Goal: Find specific page/section: Find specific page/section

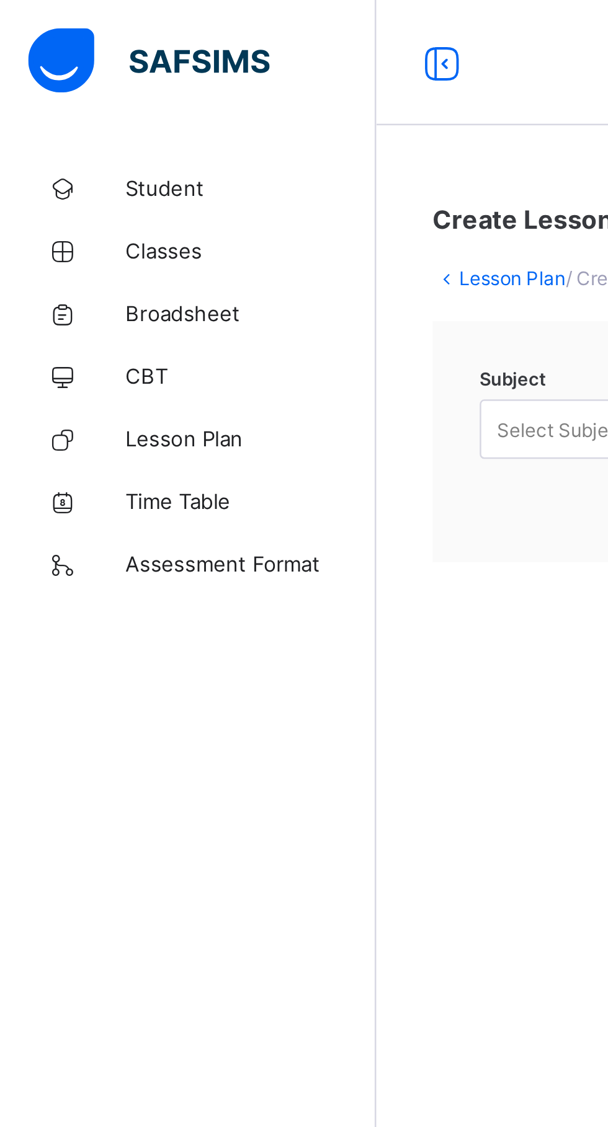
click at [96, 122] on span "Broadsheet" at bounding box center [99, 124] width 99 height 10
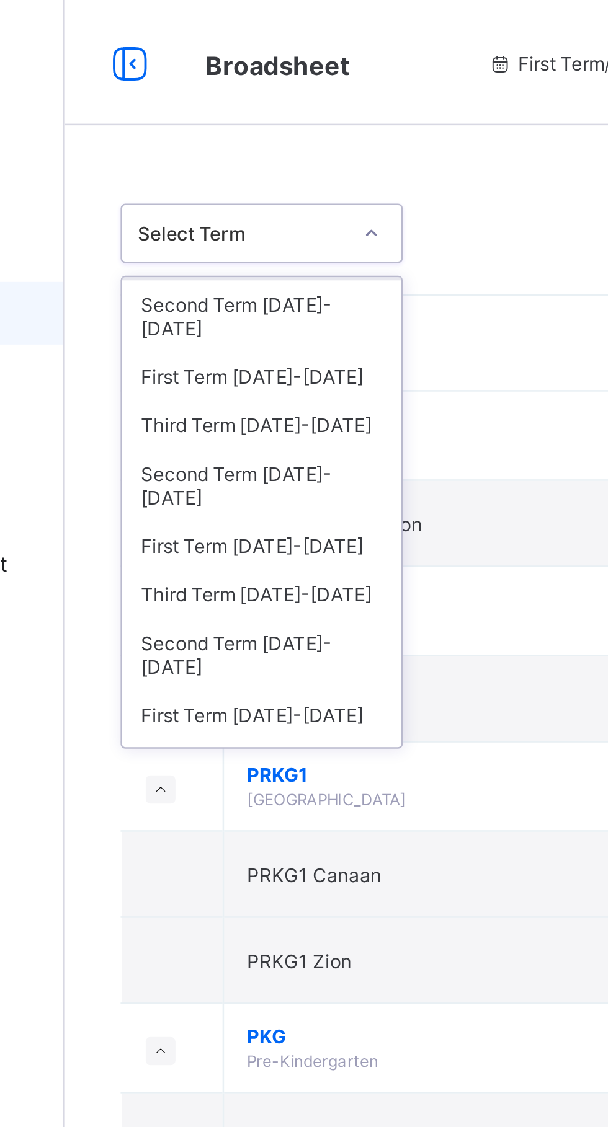
scroll to position [42, 0]
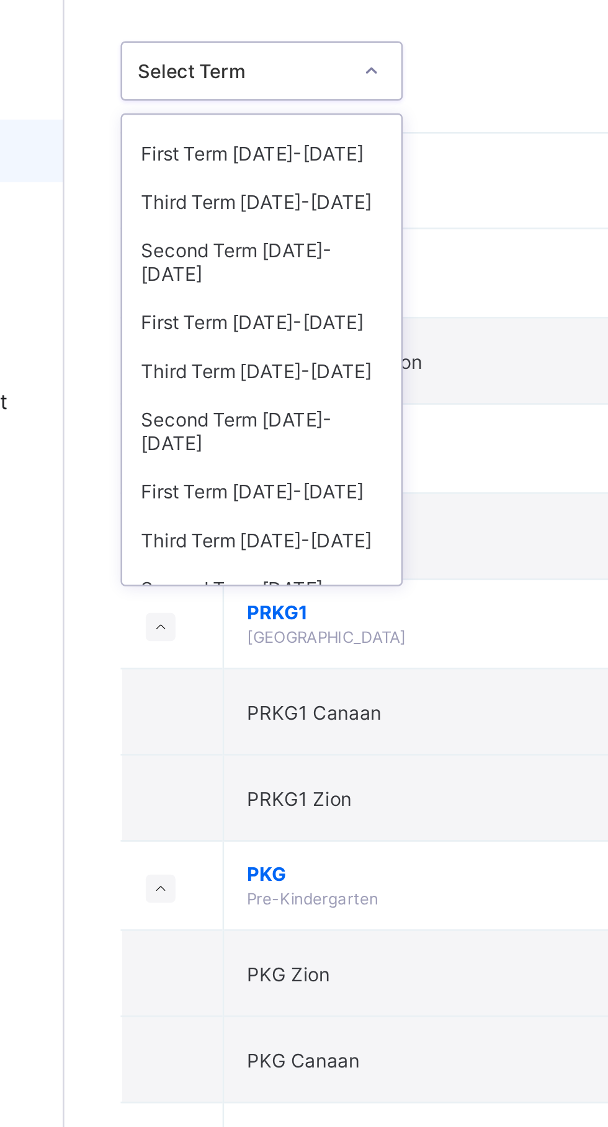
click at [246, 249] on div "First Term [DATE]-[DATE]" at bounding box center [227, 258] width 110 height 19
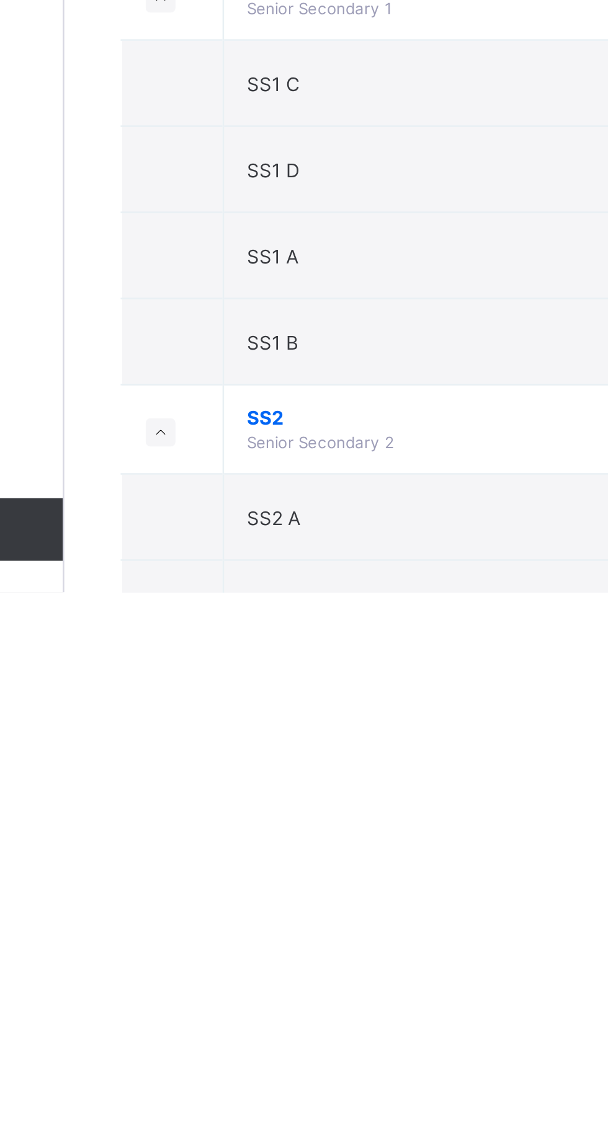
scroll to position [1492, 0]
click at [293, 1127] on td "SS2 C" at bounding box center [335, 1132] width 249 height 34
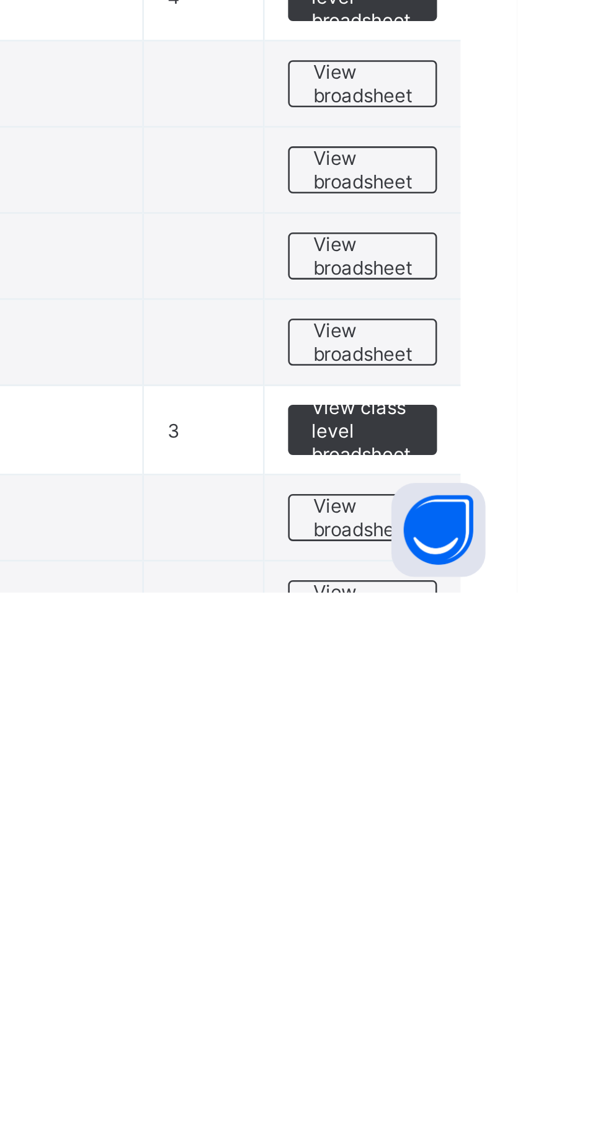
click at [548, 1127] on span "View broadsheet" at bounding box center [546, 1131] width 39 height 19
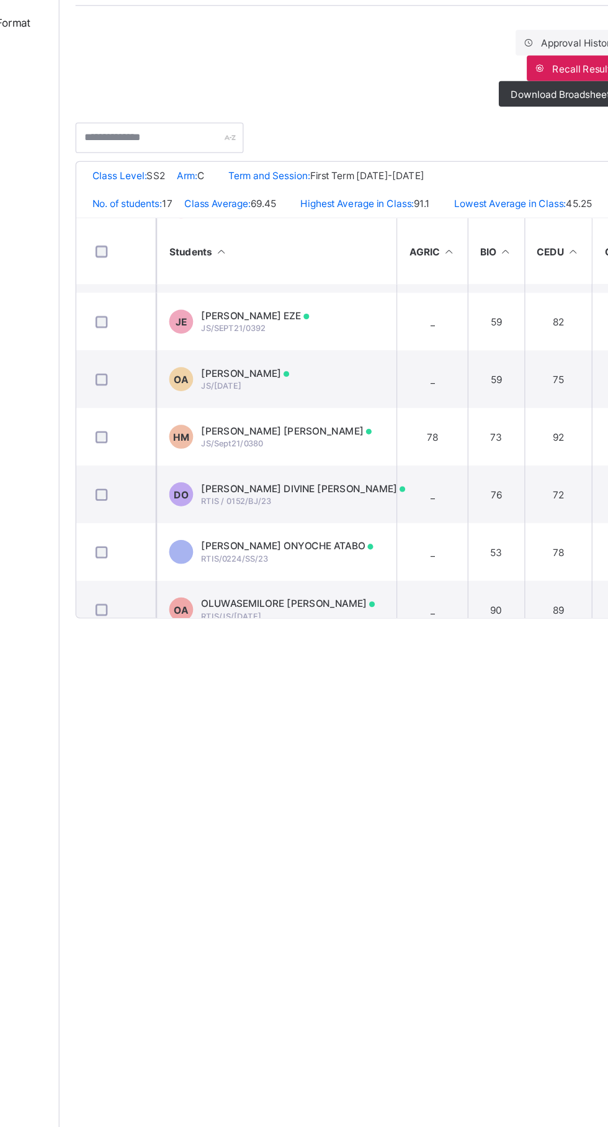
scroll to position [241, 0]
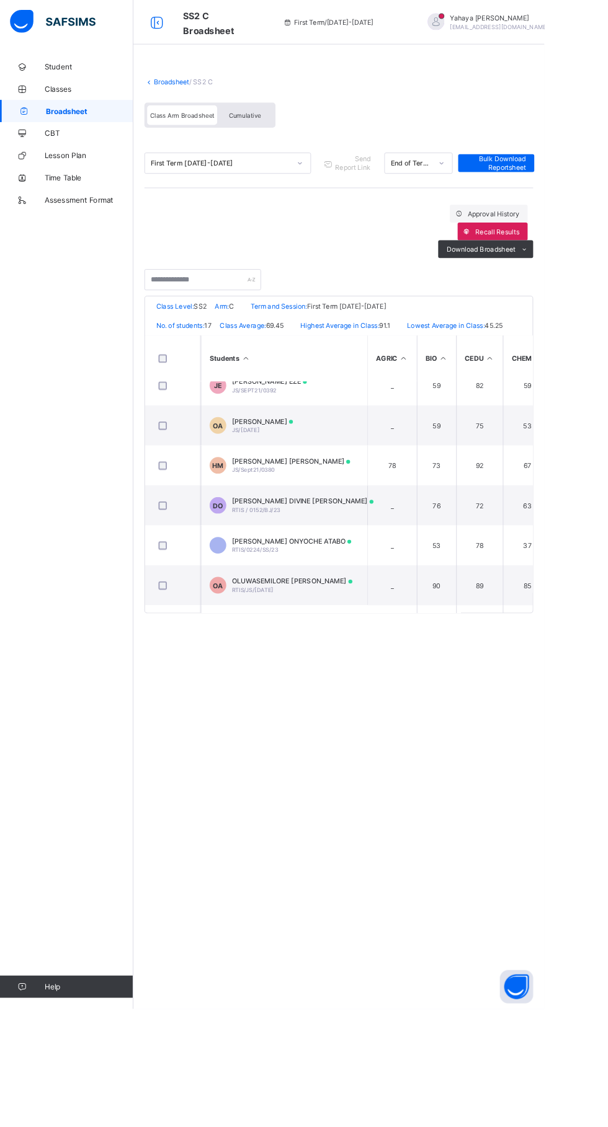
click at [460, 643] on td "_" at bounding box center [437, 654] width 55 height 45
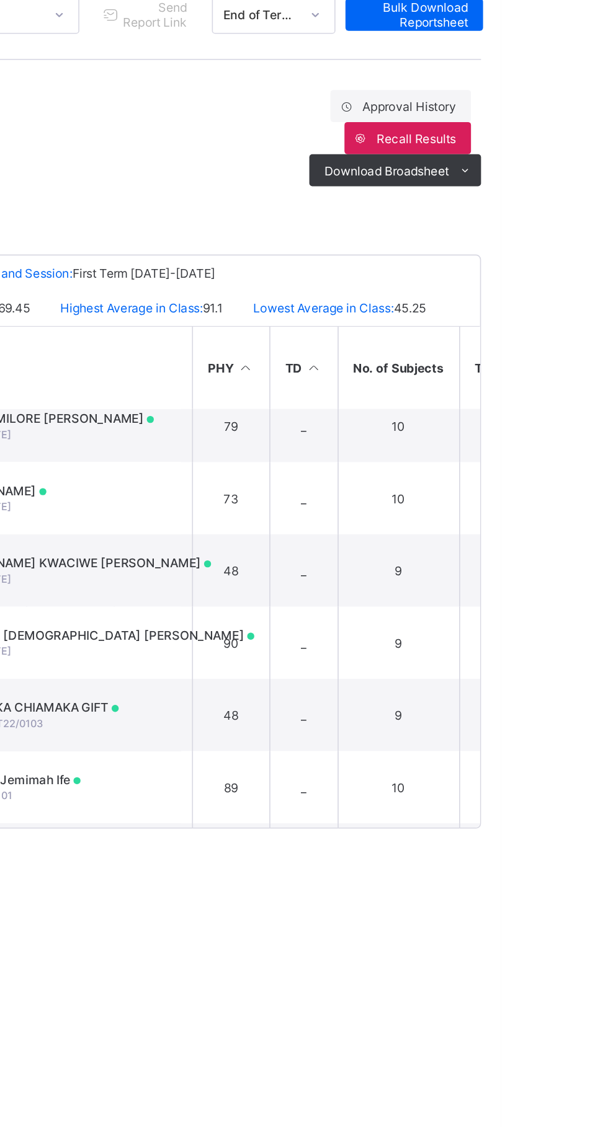
scroll to position [458, 724]
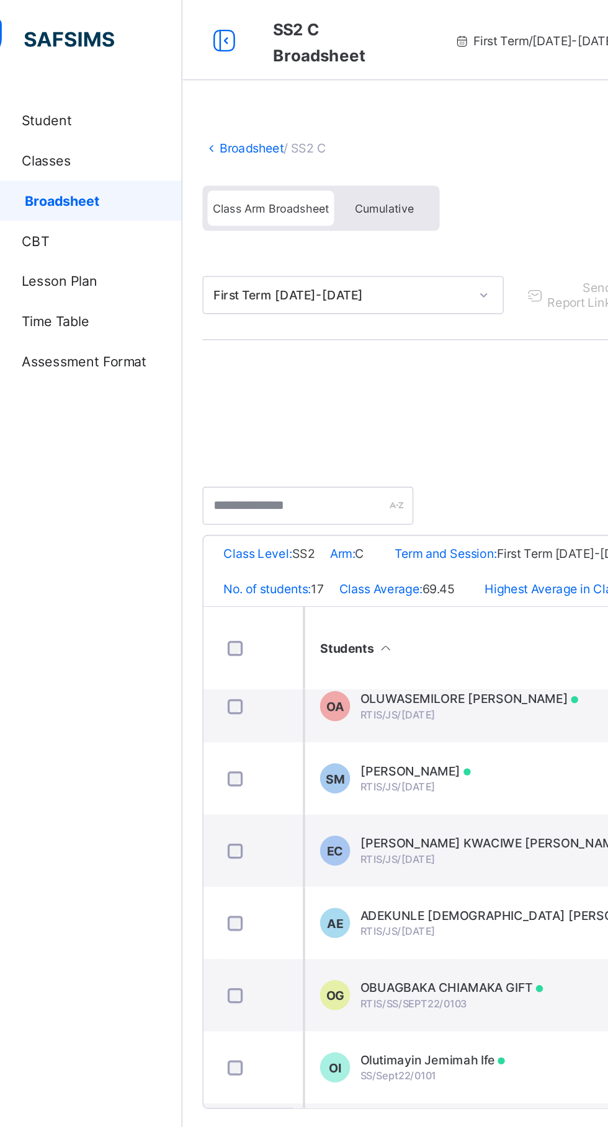
click at [102, 113] on link "Broadsheet" at bounding box center [74, 124] width 149 height 25
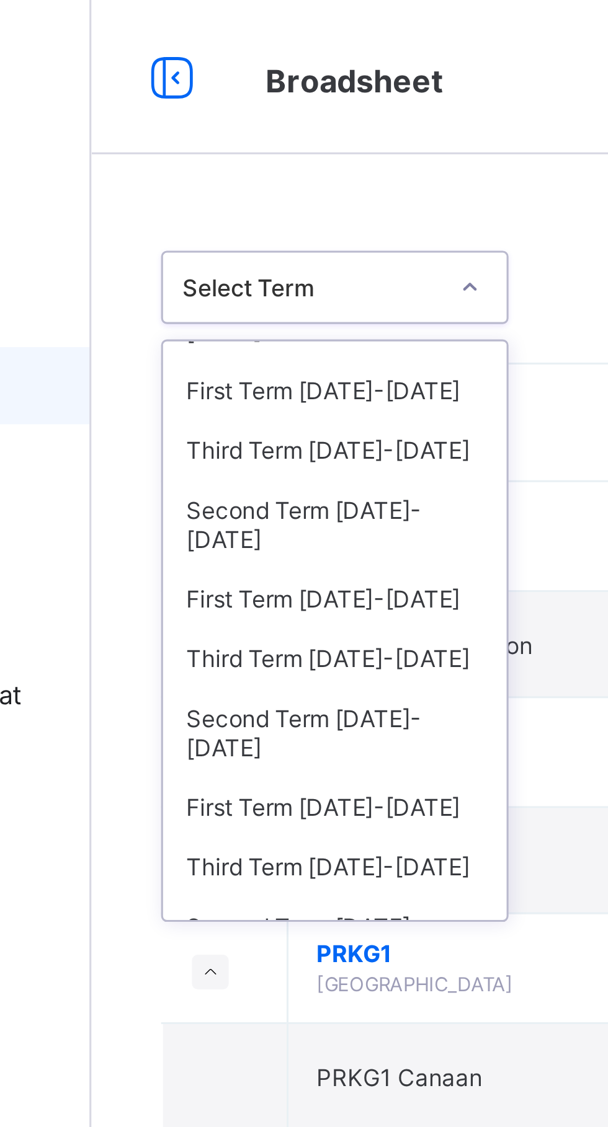
scroll to position [42, 0]
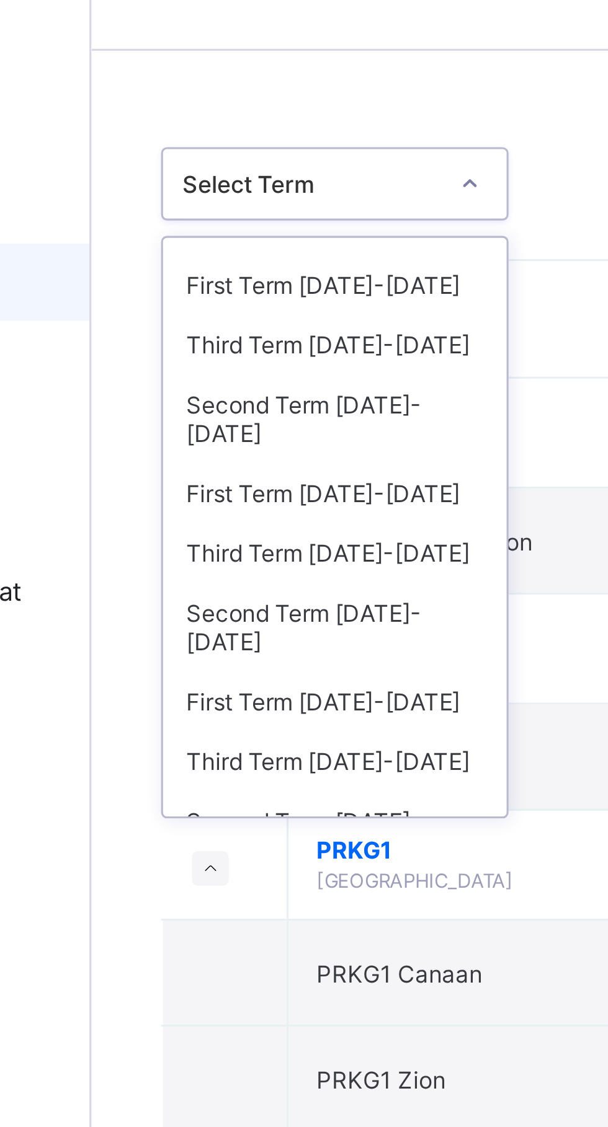
click at [233, 221] on div "Second Term [DATE]-[DATE]" at bounding box center [227, 235] width 110 height 29
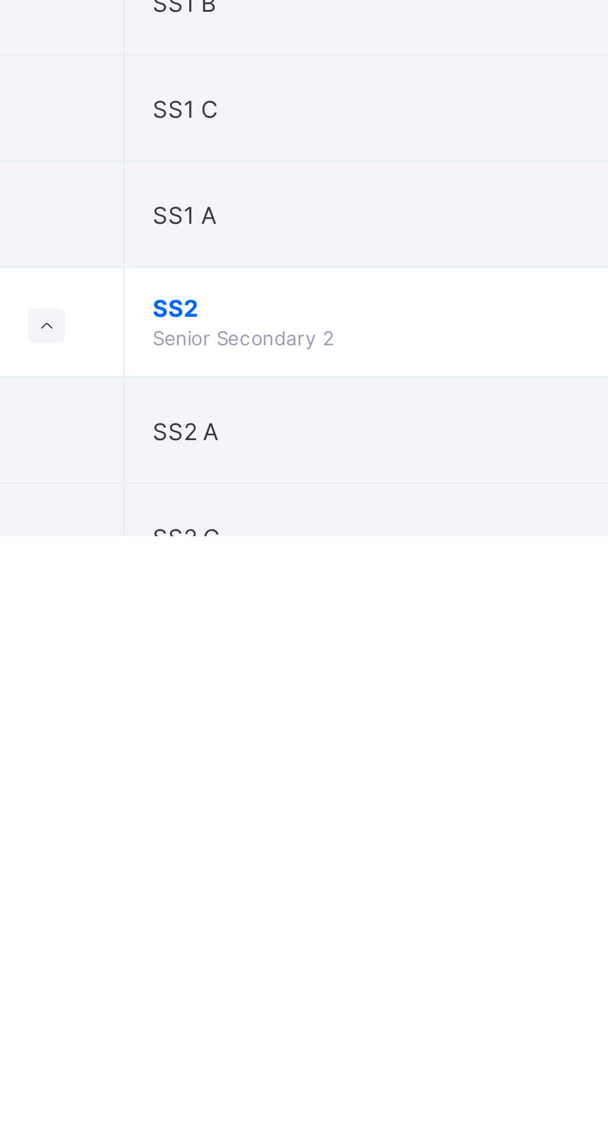
scroll to position [1291, 0]
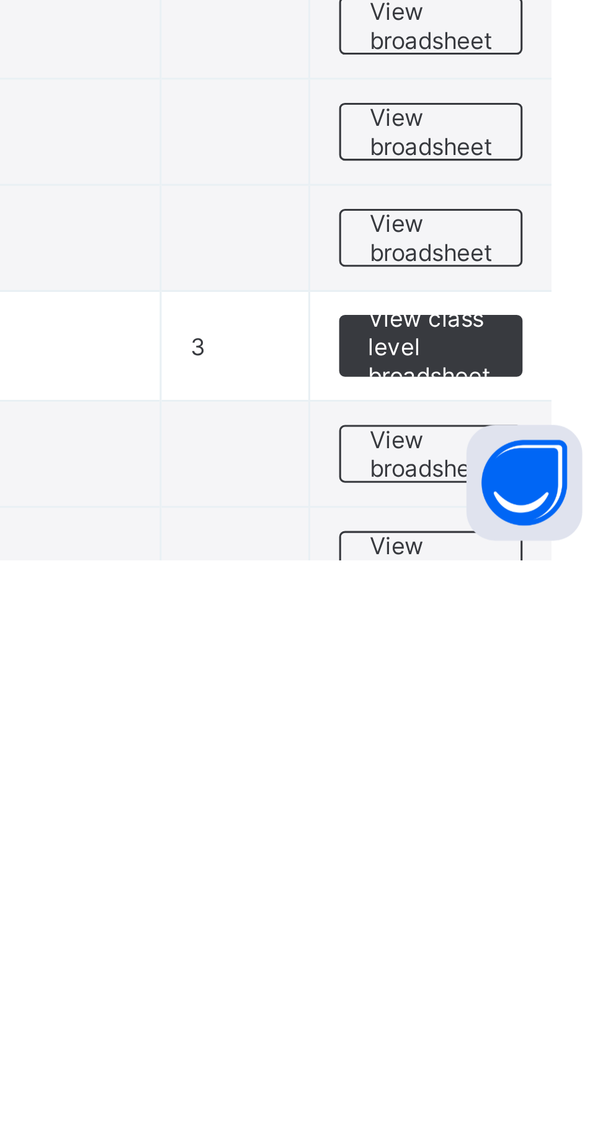
click at [554, 1126] on span "View broadsheet" at bounding box center [546, 1127] width 39 height 19
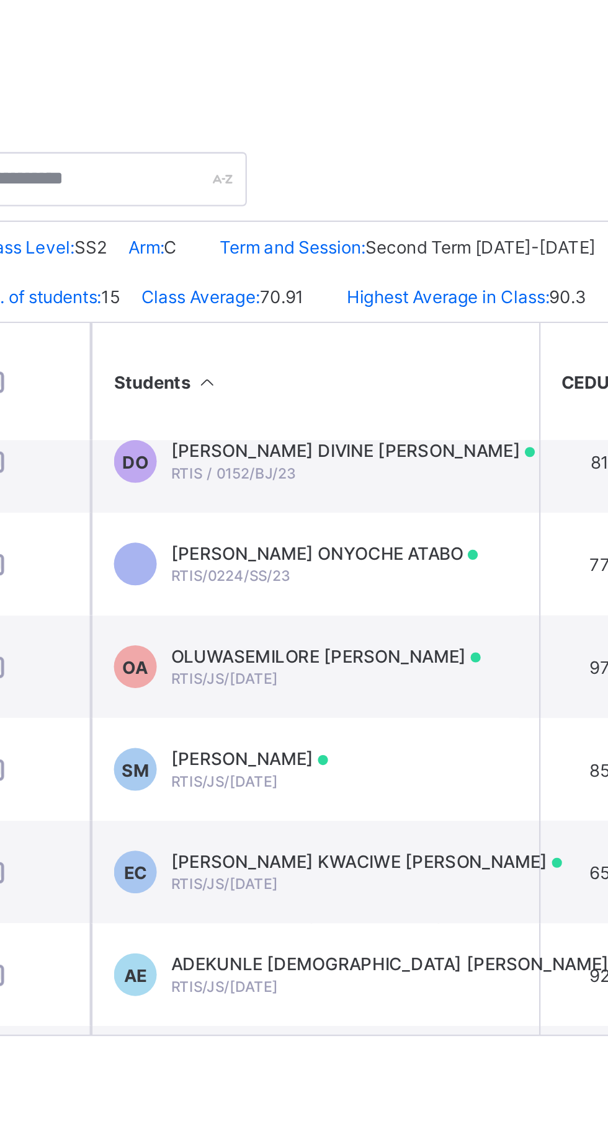
scroll to position [281, 92]
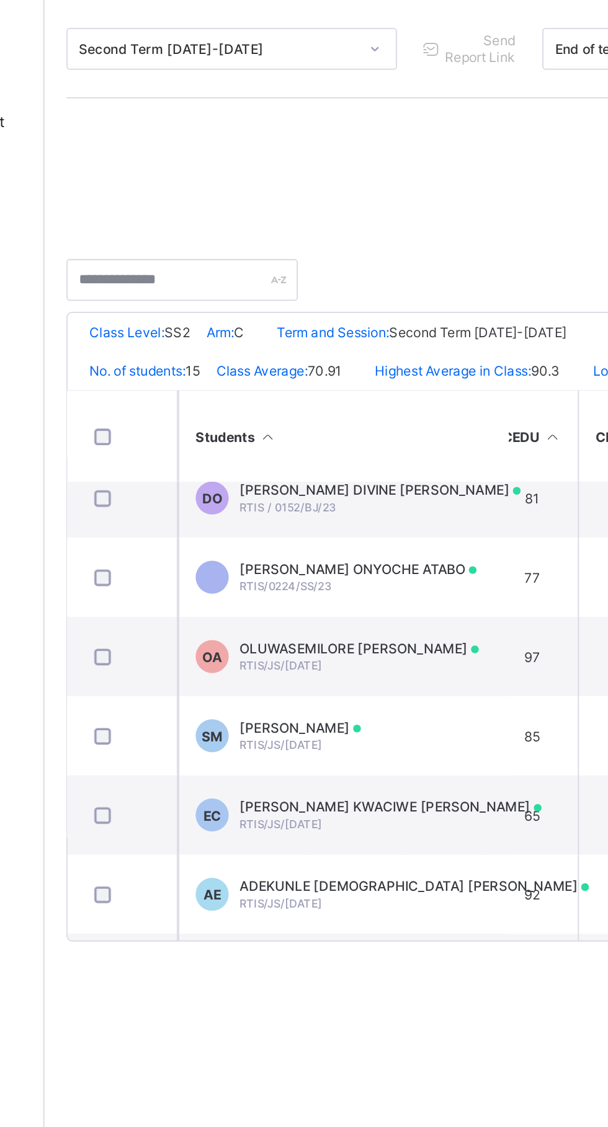
click at [440, 603] on td "65" at bounding box center [423, 614] width 53 height 45
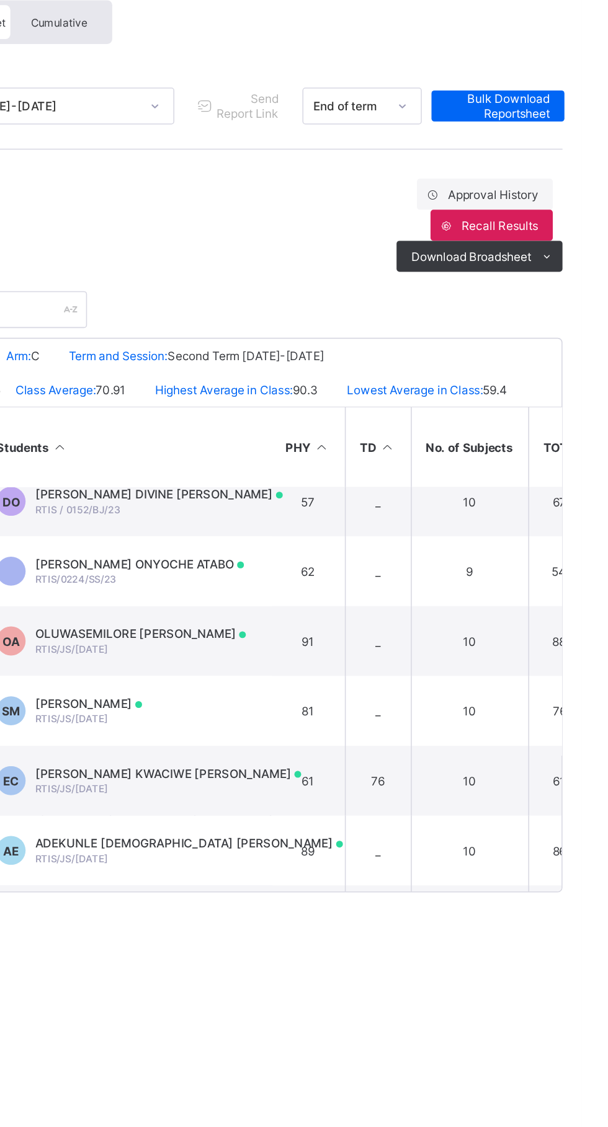
scroll to position [281, 731]
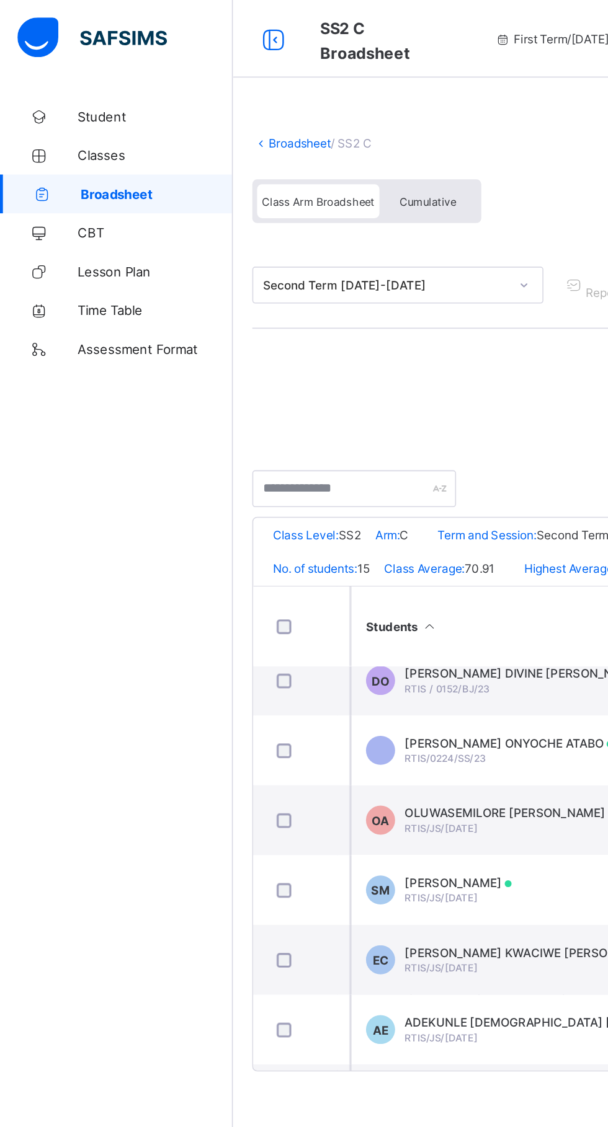
click at [105, 120] on span "Broadsheet" at bounding box center [99, 124] width 97 height 10
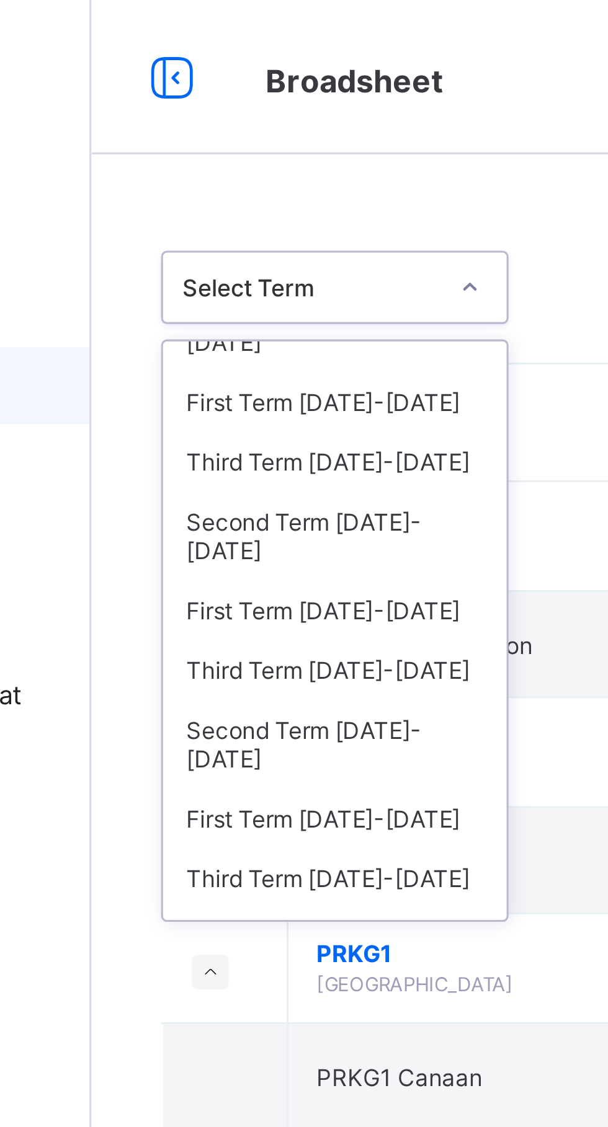
scroll to position [42, 0]
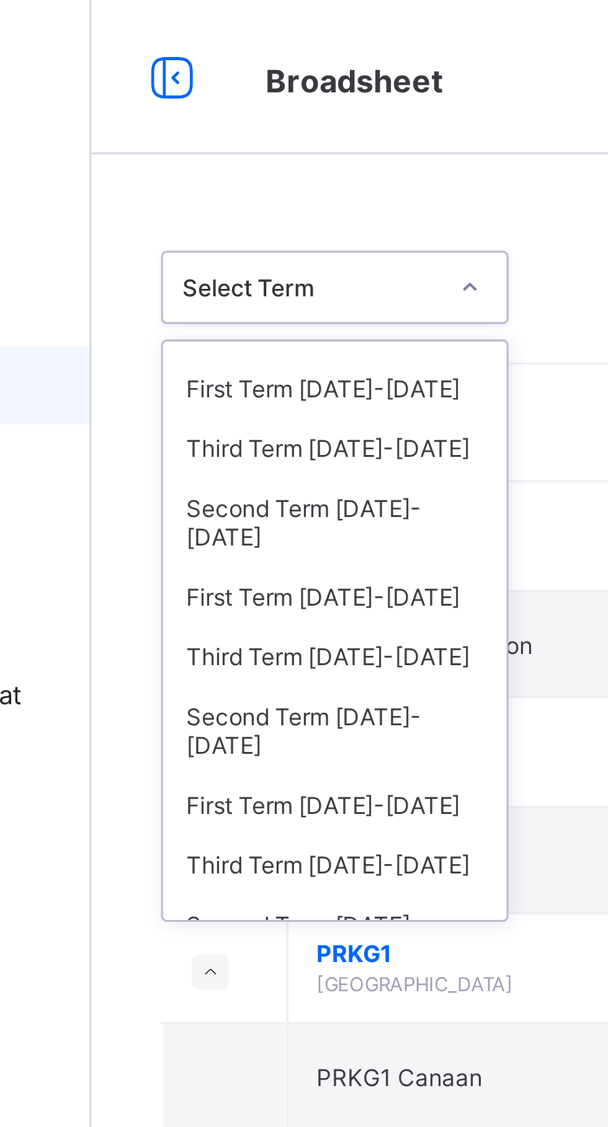
click at [244, 202] on div "Third Term [DATE]-[DATE]" at bounding box center [227, 211] width 110 height 19
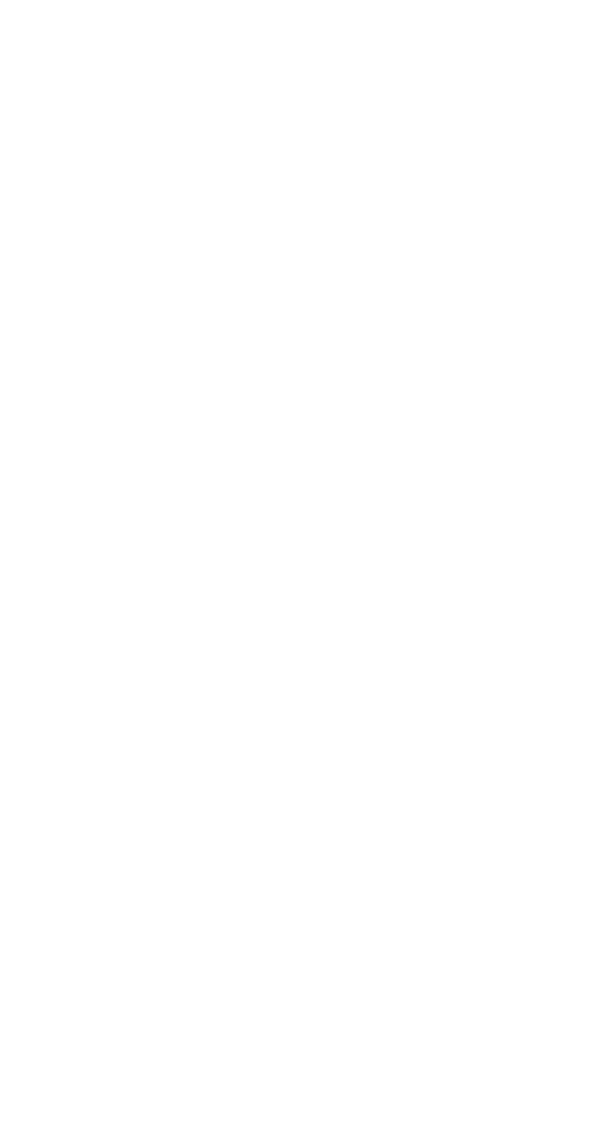
scroll to position [1204, 0]
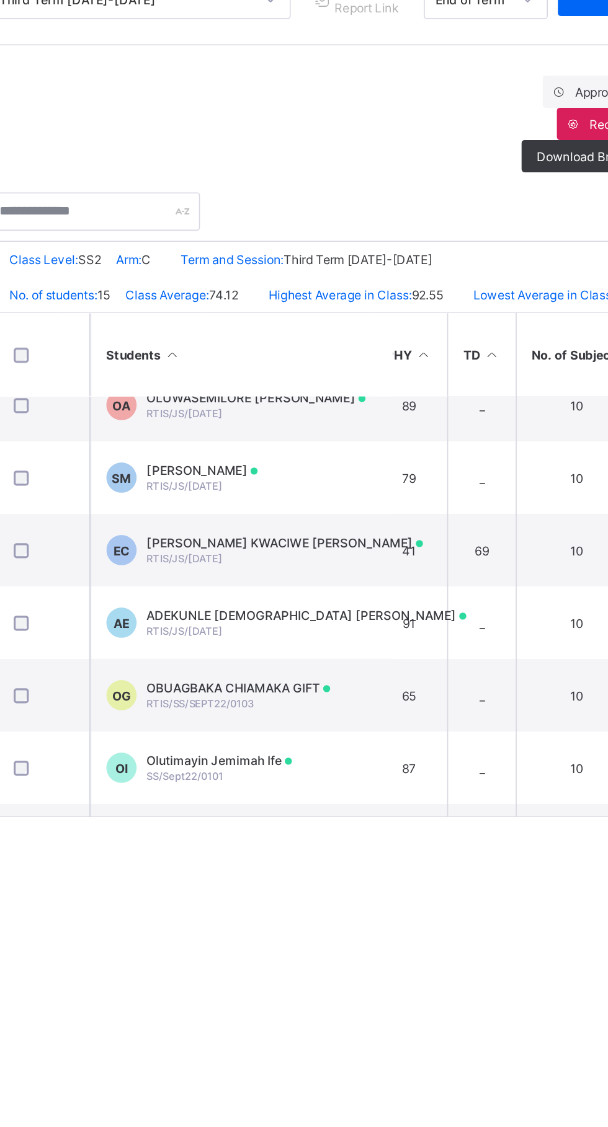
scroll to position [374, 1140]
